Goal: Check status: Check status

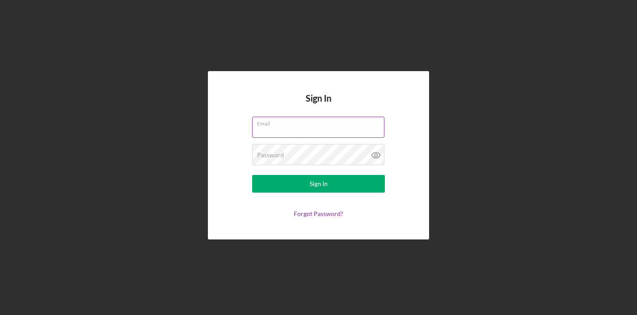
type input "[PERSON_NAME][EMAIL_ADDRESS][DOMAIN_NAME]"
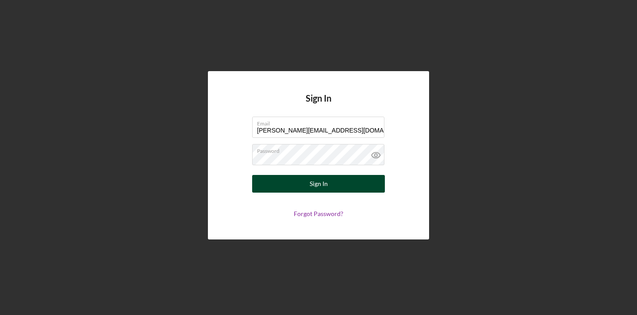
click at [314, 189] on div "Sign In" at bounding box center [319, 184] width 18 height 18
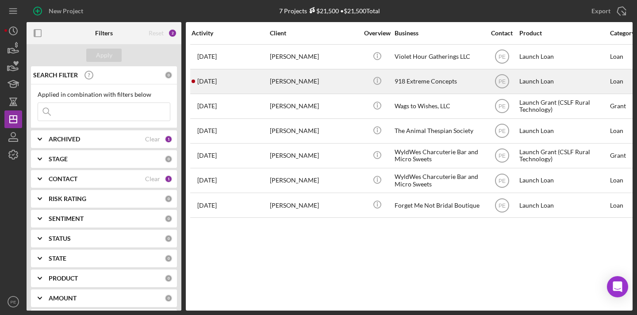
click at [241, 80] on div "3 weeks ago Nathan Bushnell" at bounding box center [230, 81] width 77 height 23
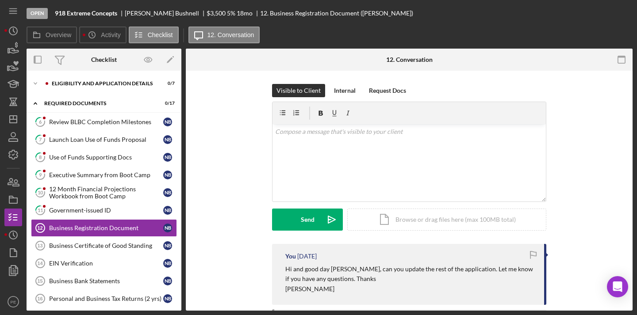
scroll to position [37, 0]
